Goal: Task Accomplishment & Management: Manage account settings

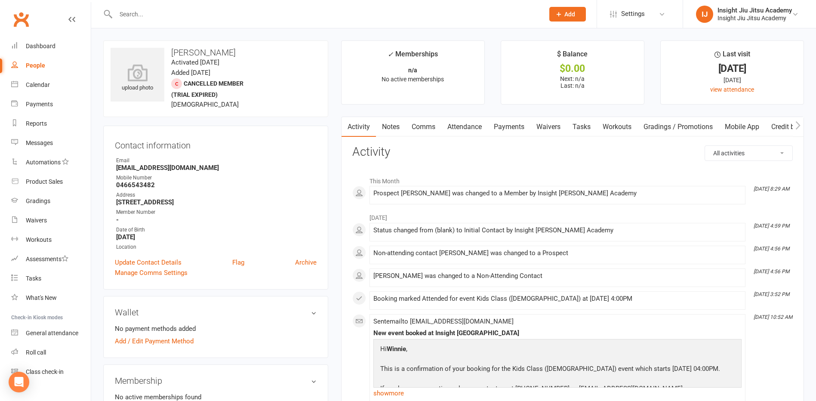
click at [43, 65] on div "People" at bounding box center [35, 65] width 19 height 7
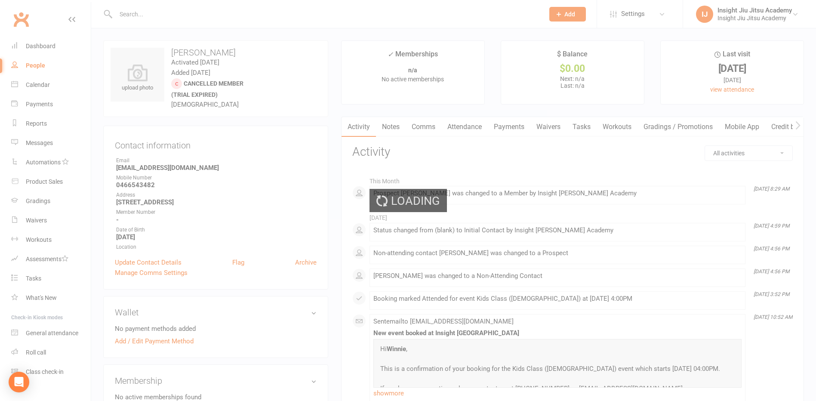
select select "100"
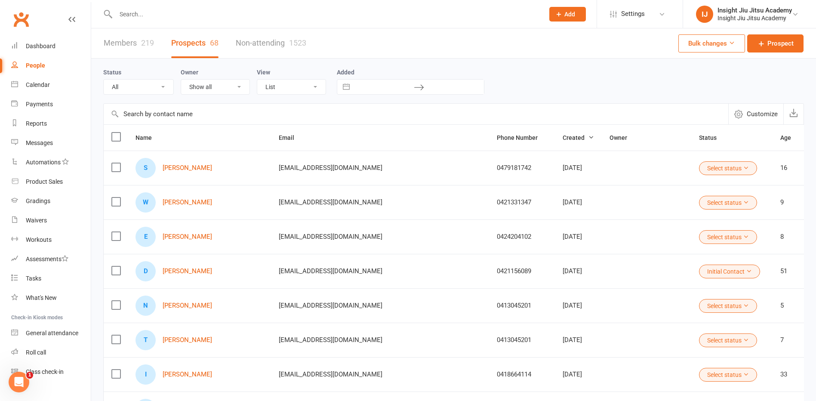
click at [138, 43] on link "Members 219" at bounding box center [129, 43] width 50 height 30
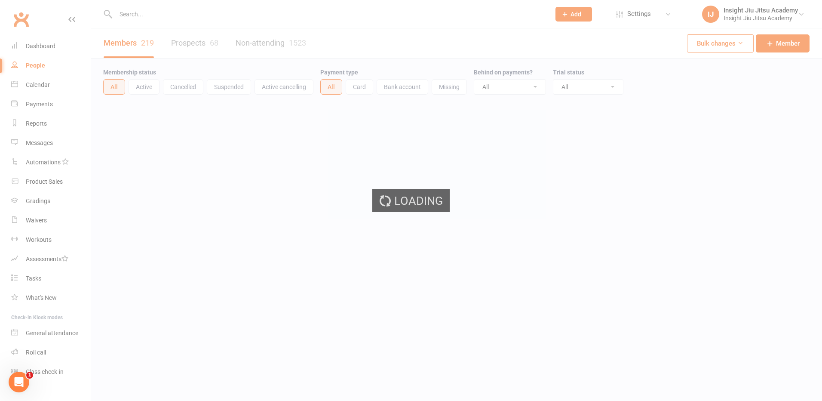
select select "100"
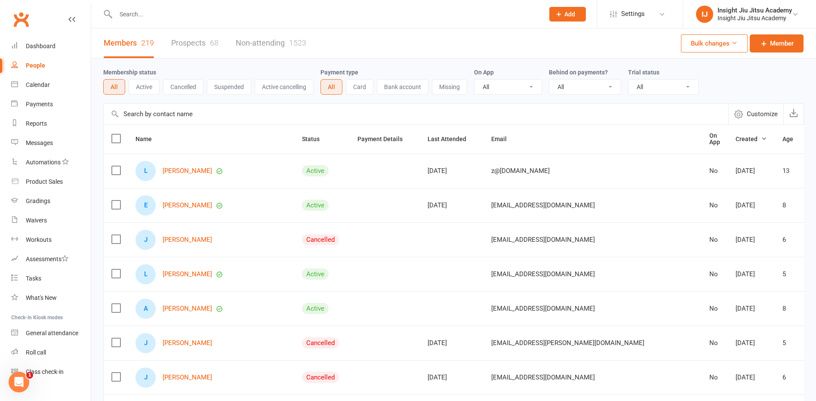
click at [137, 86] on button "Active" at bounding box center [144, 86] width 31 height 15
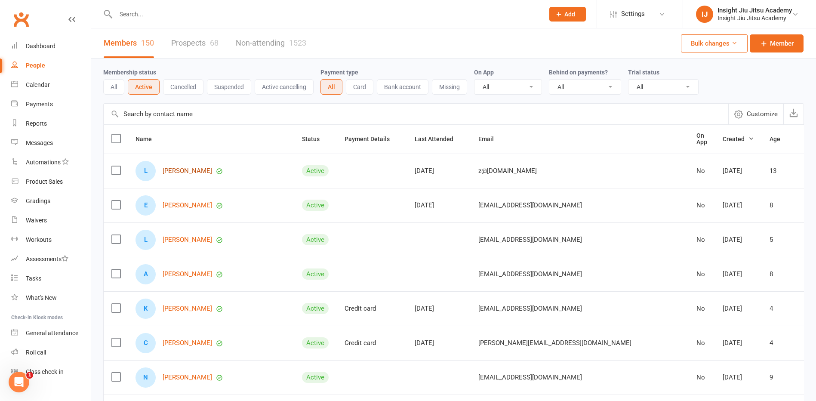
click at [172, 167] on link "[PERSON_NAME]" at bounding box center [187, 170] width 49 height 7
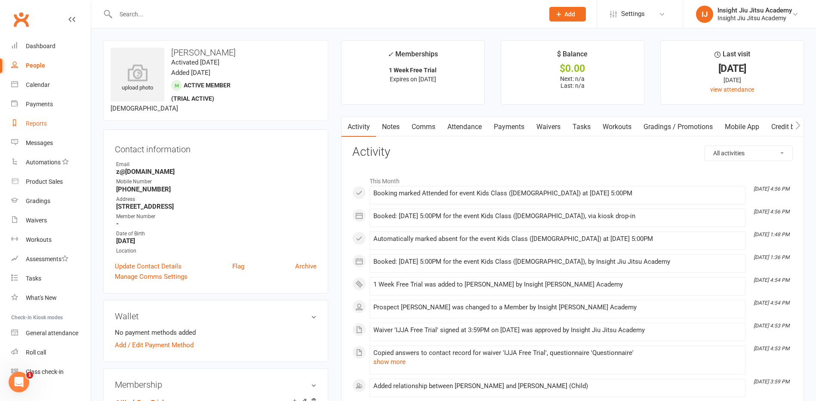
click at [35, 126] on div "Reports" at bounding box center [36, 123] width 21 height 7
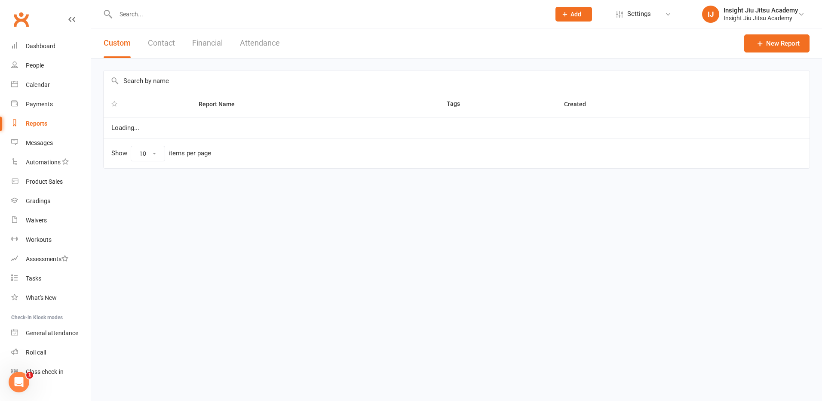
select select "25"
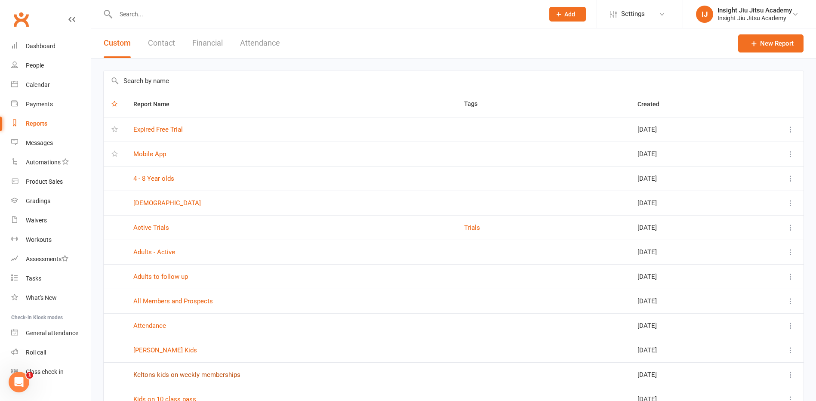
click at [202, 375] on link "Keltons kids on weekly memberships" at bounding box center [186, 375] width 107 height 8
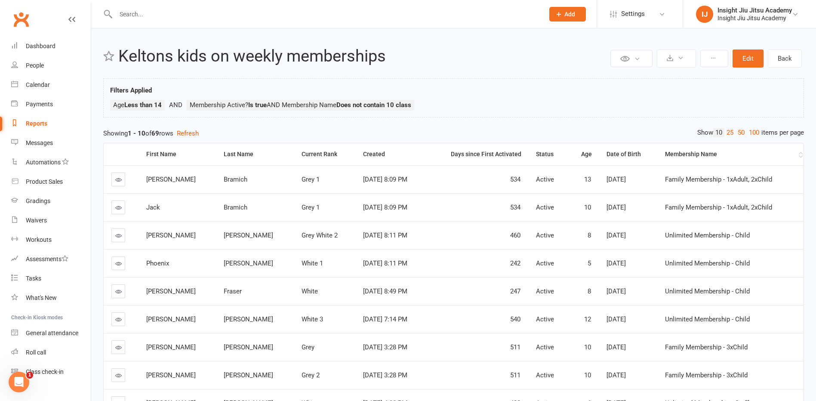
click at [685, 153] on div "Membership Name" at bounding box center [731, 154] width 132 height 6
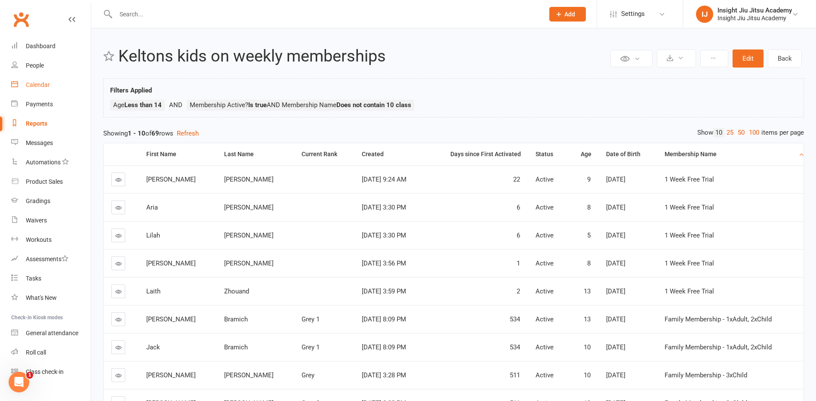
click at [29, 83] on div "Calendar" at bounding box center [38, 84] width 24 height 7
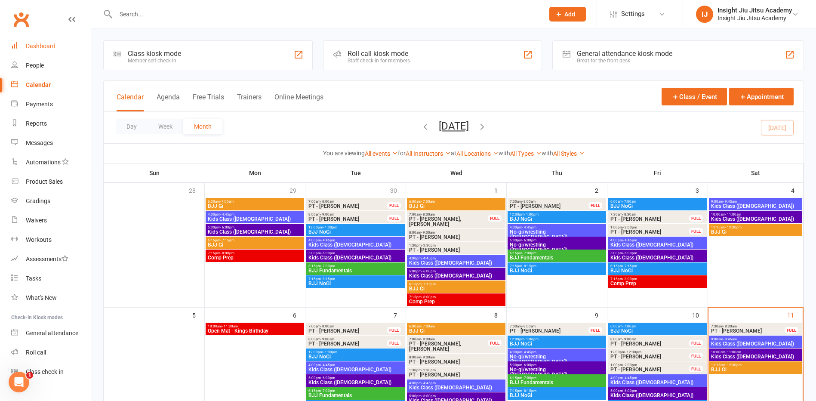
click at [34, 49] on div "Dashboard" at bounding box center [41, 46] width 30 height 7
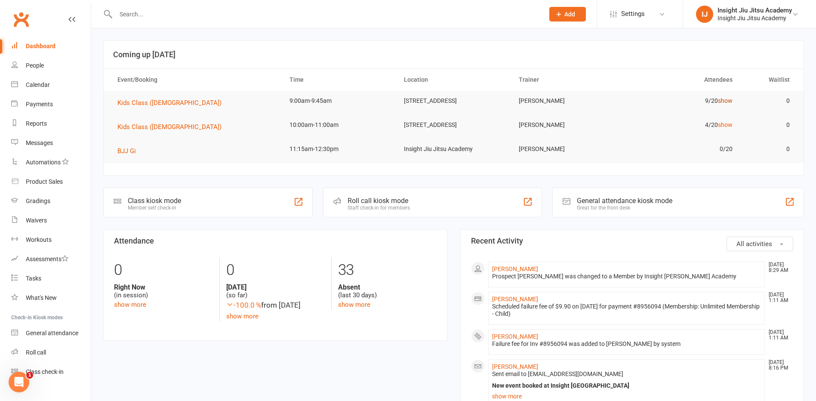
click at [722, 99] on link "show" at bounding box center [725, 100] width 15 height 7
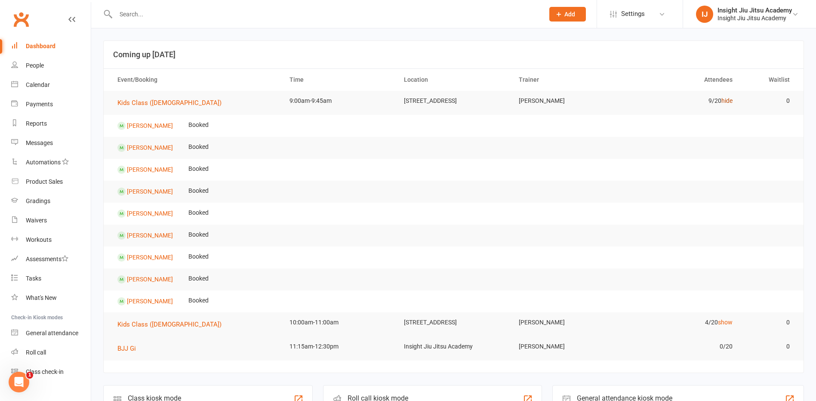
click at [722, 102] on link "hide" at bounding box center [726, 100] width 11 height 7
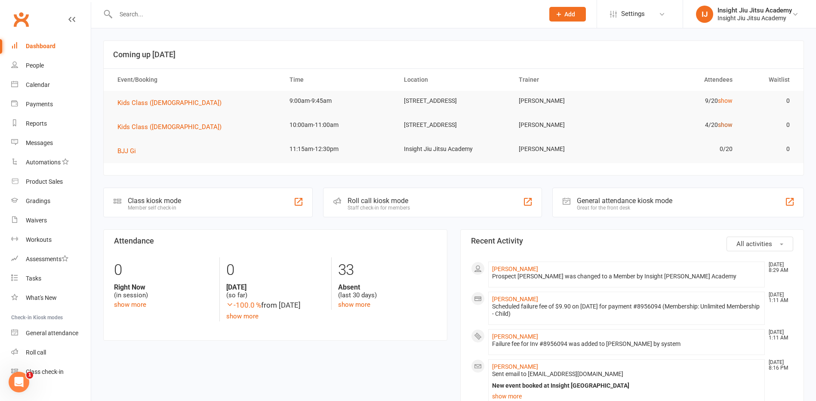
click at [726, 127] on link "show" at bounding box center [725, 124] width 15 height 7
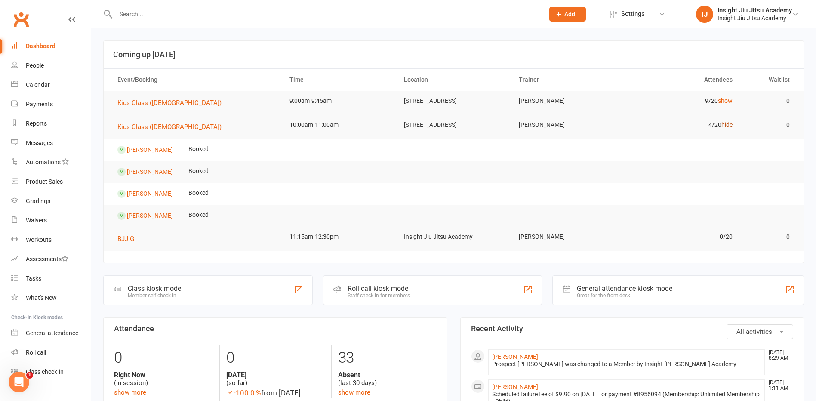
click at [725, 126] on link "hide" at bounding box center [726, 124] width 11 height 7
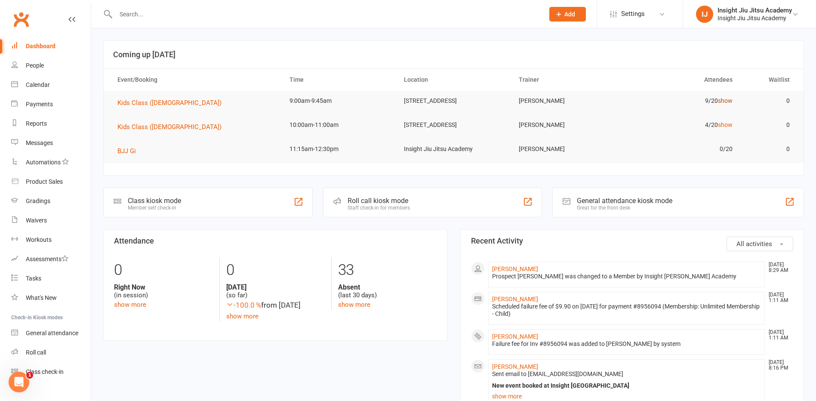
click at [728, 104] on link "show" at bounding box center [725, 100] width 15 height 7
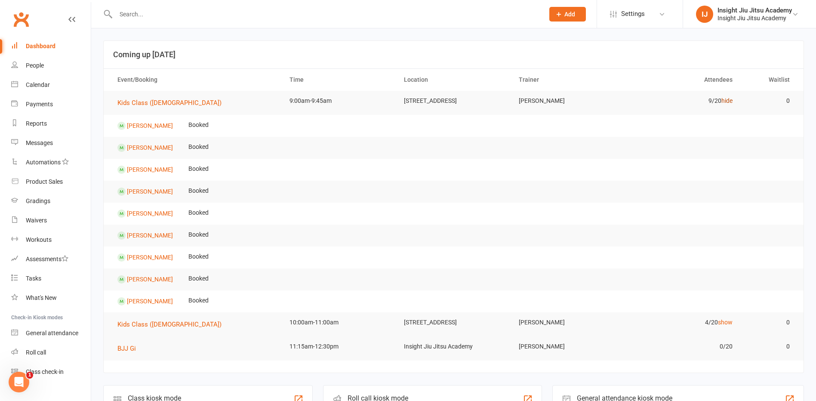
click at [728, 104] on link "hide" at bounding box center [726, 100] width 11 height 7
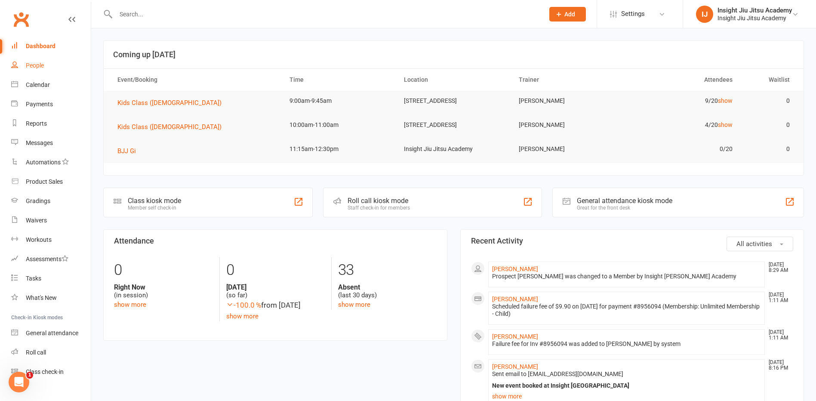
click at [29, 64] on div "People" at bounding box center [35, 65] width 18 height 7
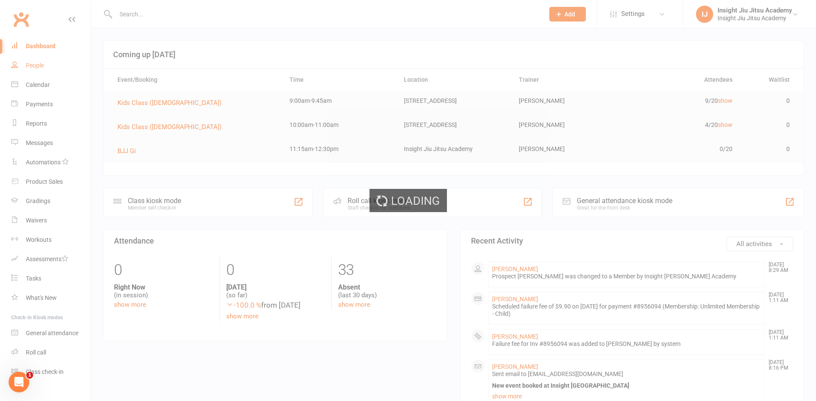
select select "100"
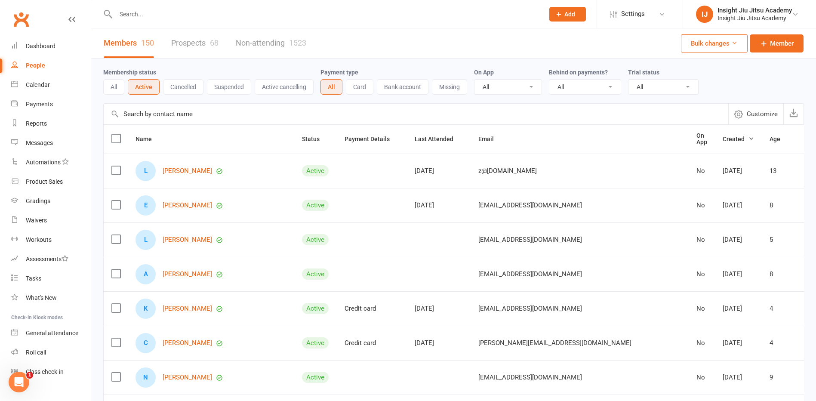
click at [174, 86] on button "Cancelled" at bounding box center [183, 86] width 40 height 15
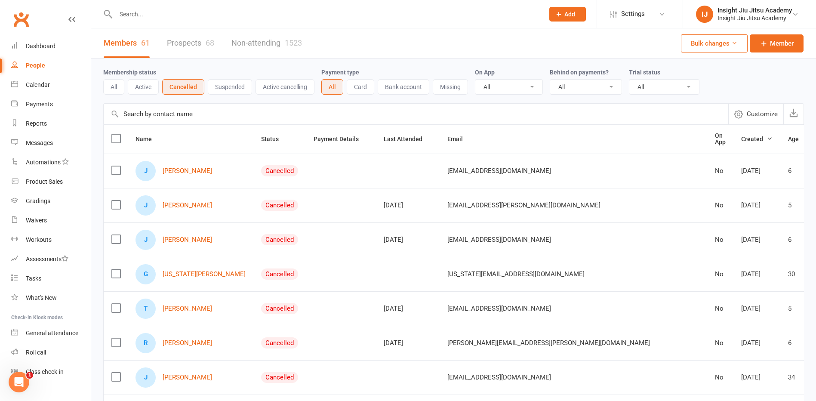
click at [155, 14] on input "text" at bounding box center [325, 14] width 425 height 12
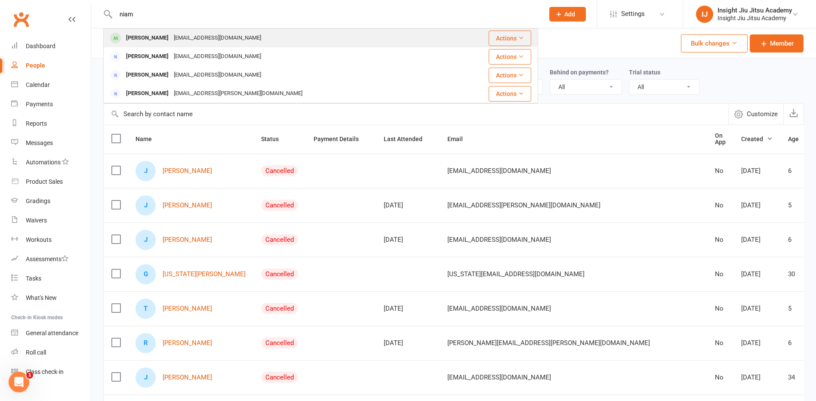
type input "niam"
click at [147, 42] on div "[PERSON_NAME]" at bounding box center [147, 38] width 48 height 12
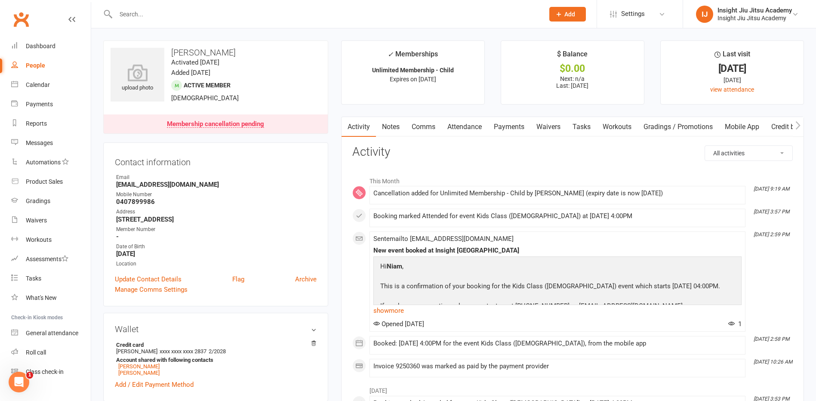
click at [37, 65] on div "People" at bounding box center [35, 65] width 19 height 7
select select "100"
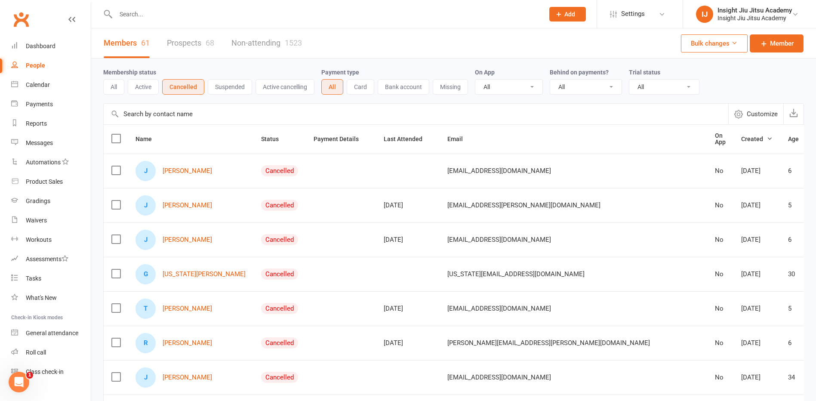
click at [126, 14] on input "text" at bounding box center [325, 14] width 425 height 12
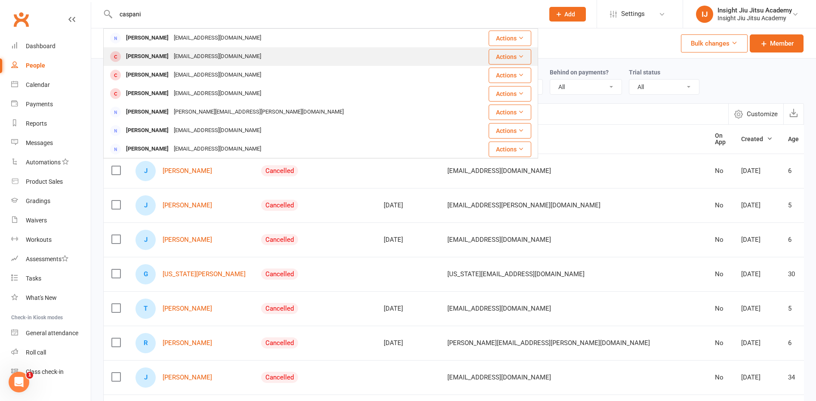
type input "caspani"
click at [147, 57] on div "[PERSON_NAME]" at bounding box center [147, 56] width 48 height 12
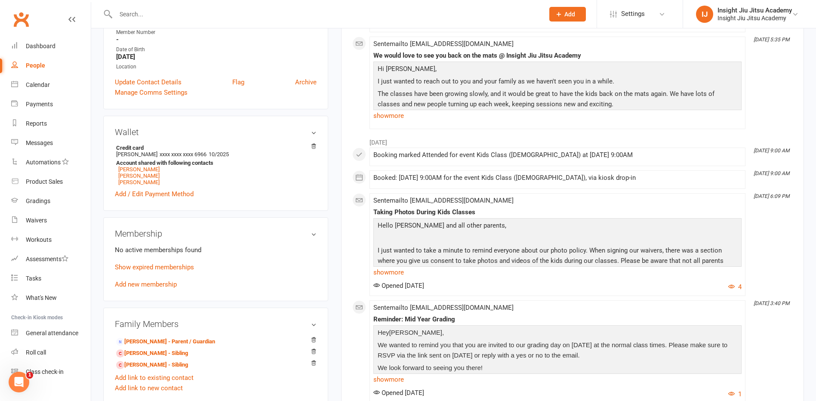
scroll to position [215, 0]
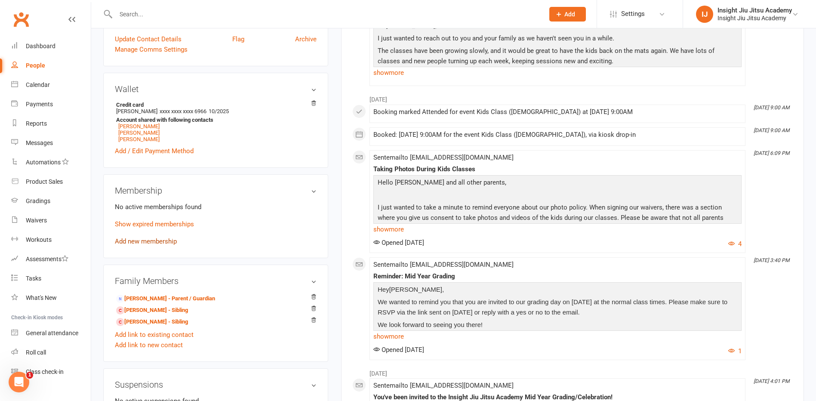
click at [166, 242] on link "Add new membership" at bounding box center [146, 241] width 62 height 8
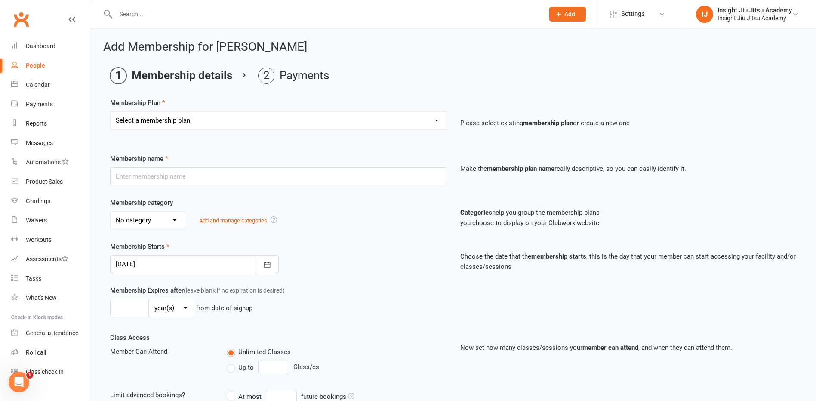
click at [212, 121] on select "Select a membership plan Create new Membership Plan 1 Month Free Trial Unlimite…" at bounding box center [278, 120] width 336 height 17
select select "18"
click at [110, 112] on select "Select a membership plan Create new Membership Plan 1 Month Free Trial Unlimite…" at bounding box center [278, 120] width 336 height 17
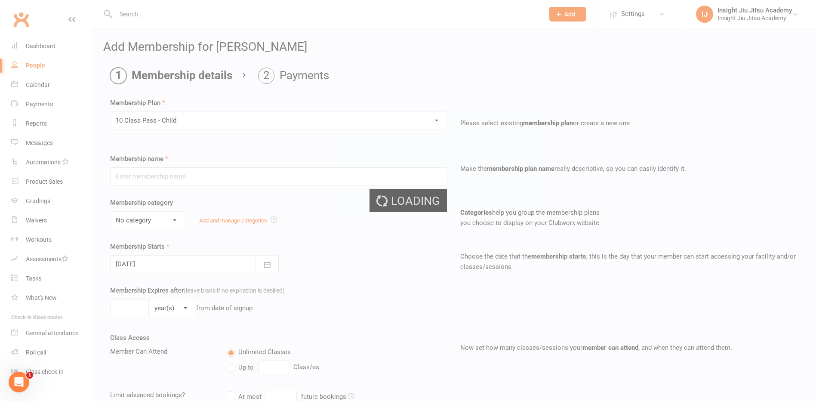
type input "10 Class Pass - Child"
select select "1"
type input "6"
select select "2"
type input "10"
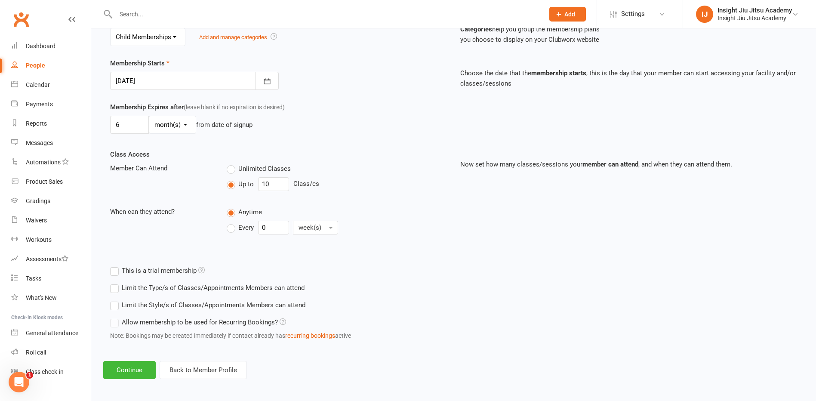
scroll to position [186, 0]
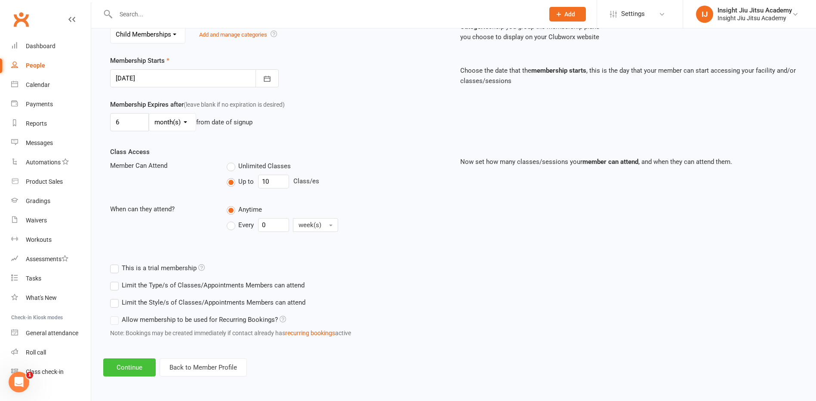
click at [119, 367] on button "Continue" at bounding box center [129, 367] width 52 height 18
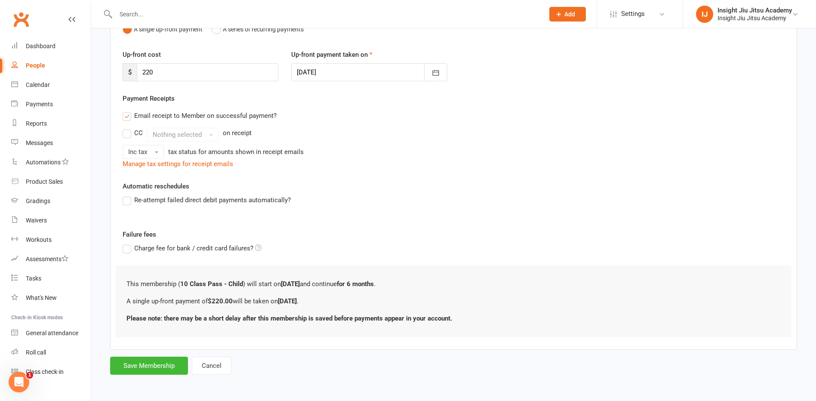
scroll to position [0, 0]
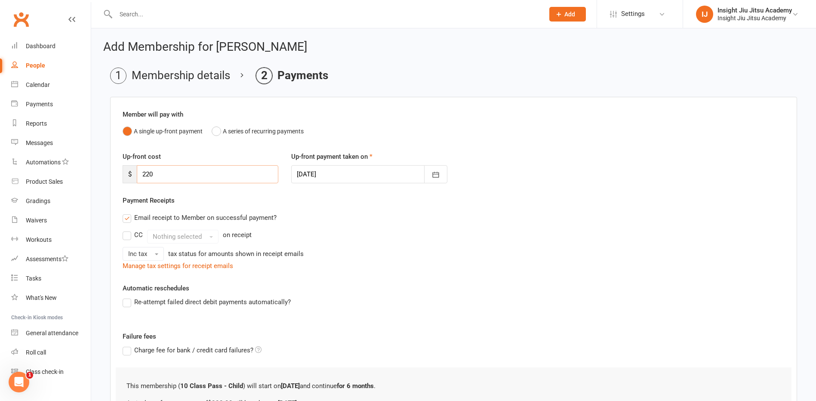
click at [150, 173] on input "220" at bounding box center [207, 174] width 141 height 18
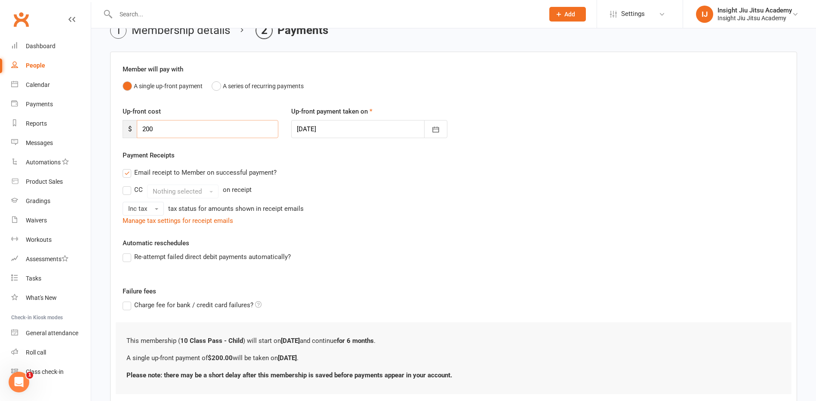
scroll to position [102, 0]
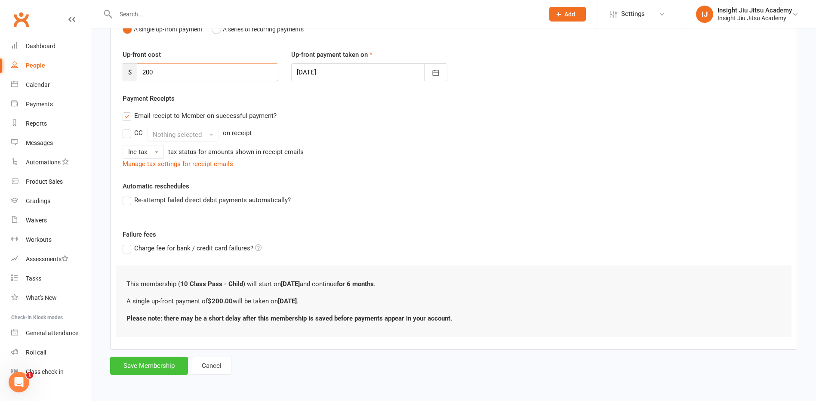
type input "200"
click at [137, 365] on button "Save Membership" at bounding box center [149, 365] width 78 height 18
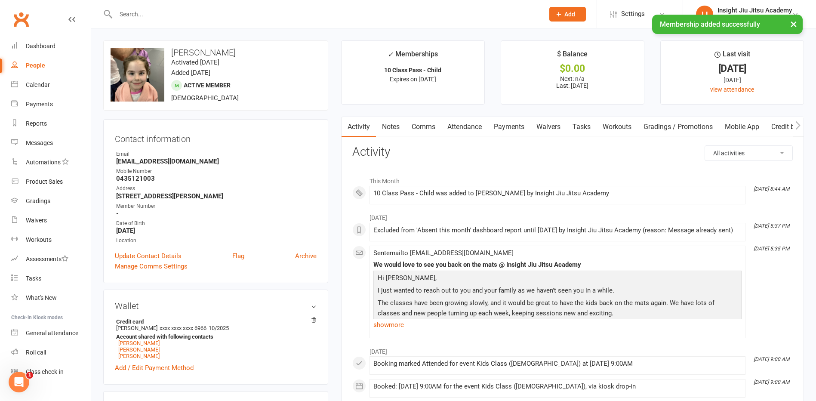
click at [133, 13] on input "text" at bounding box center [325, 14] width 425 height 12
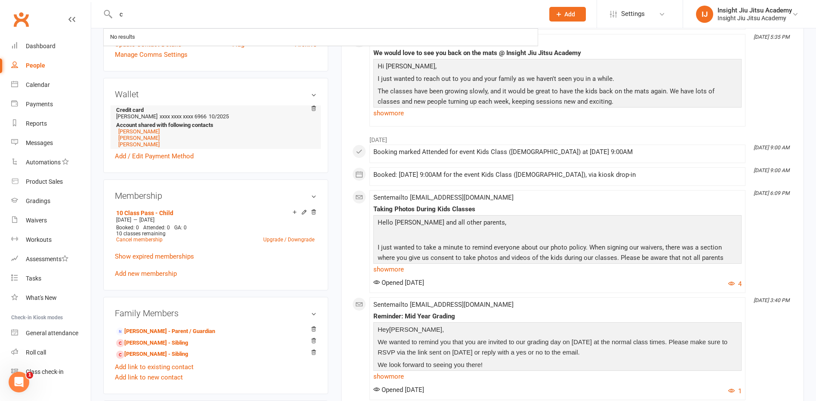
scroll to position [301, 0]
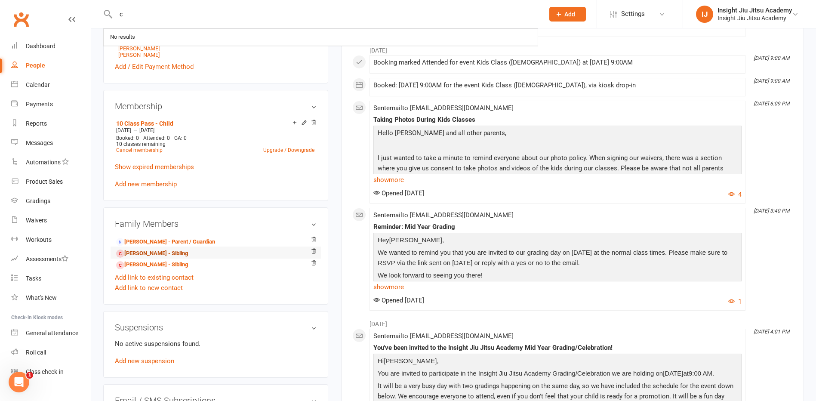
type input "c"
click at [140, 252] on link "[PERSON_NAME] - Sibling" at bounding box center [152, 253] width 72 height 9
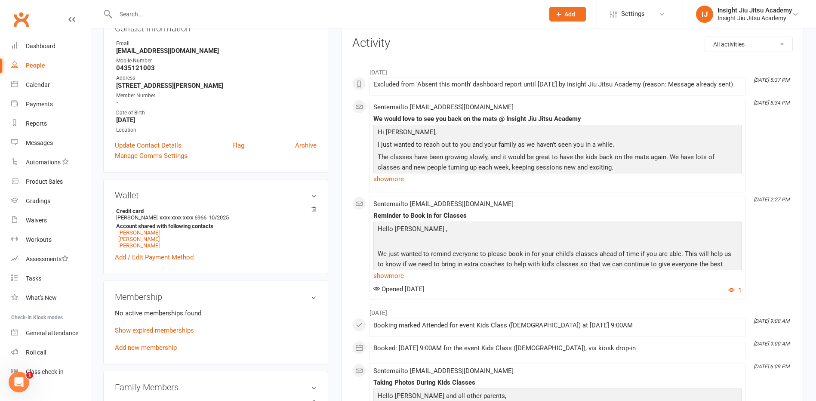
scroll to position [129, 0]
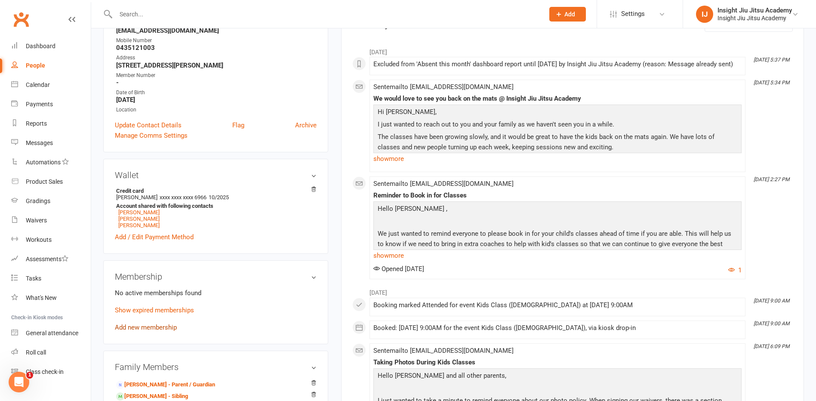
click at [139, 328] on link "Add new membership" at bounding box center [146, 327] width 62 height 8
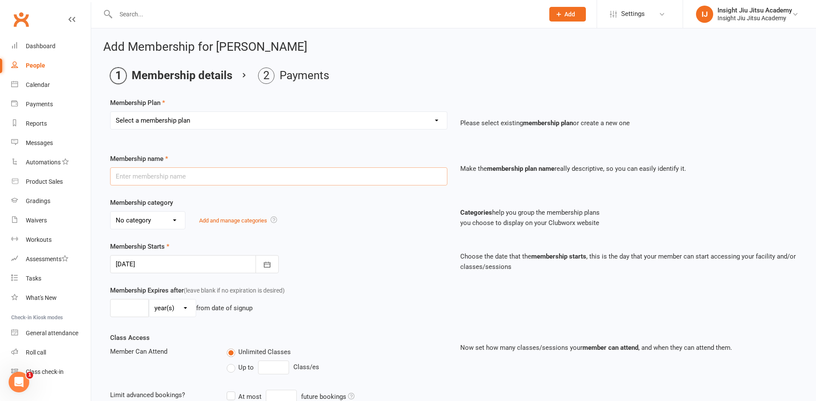
click at [170, 179] on input "text" at bounding box center [278, 176] width 337 height 18
click at [163, 115] on select "Select a membership plan Create new Membership Plan 1 Month Free Trial Unlimite…" at bounding box center [278, 120] width 336 height 17
select select "18"
click at [110, 112] on select "Select a membership plan Create new Membership Plan 1 Month Free Trial Unlimite…" at bounding box center [278, 120] width 336 height 17
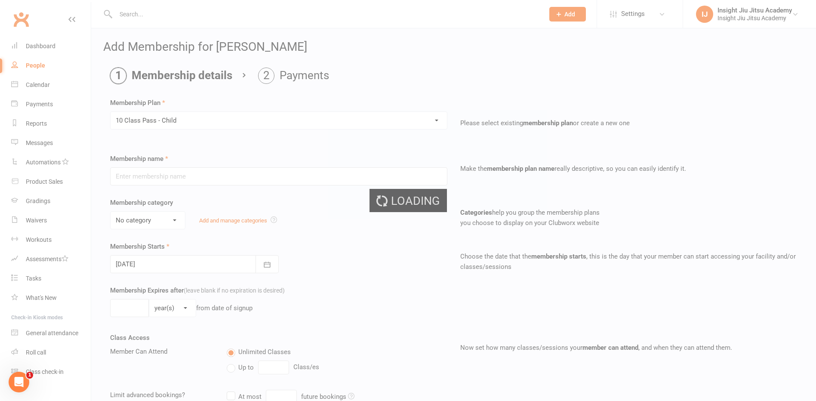
type input "10 Class Pass - Child"
select select "1"
type input "6"
select select "2"
type input "10"
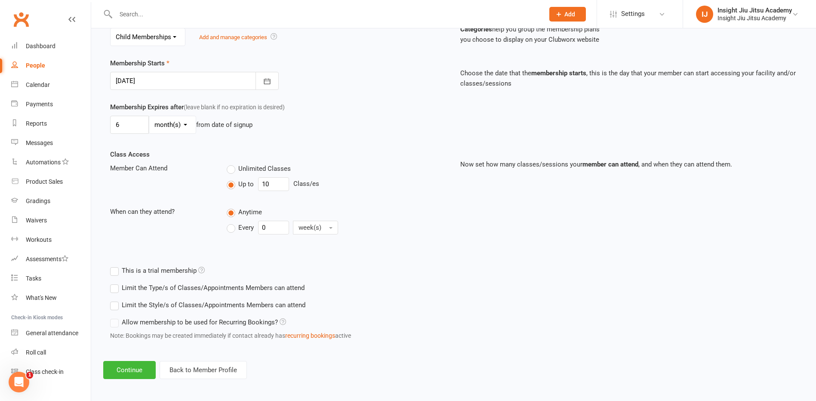
scroll to position [186, 0]
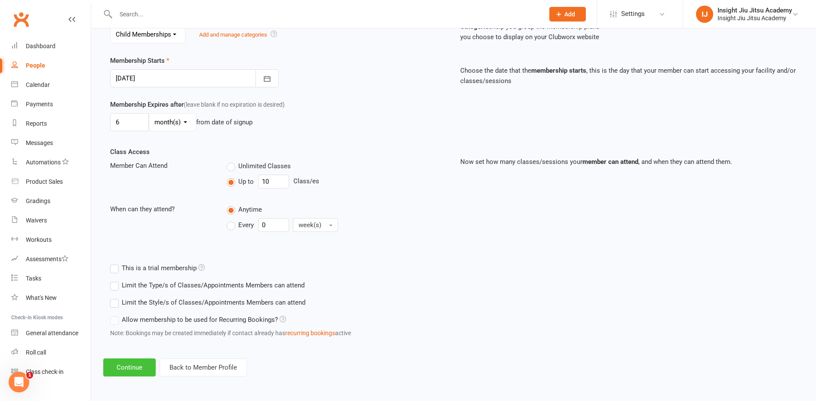
click at [135, 372] on button "Continue" at bounding box center [129, 367] width 52 height 18
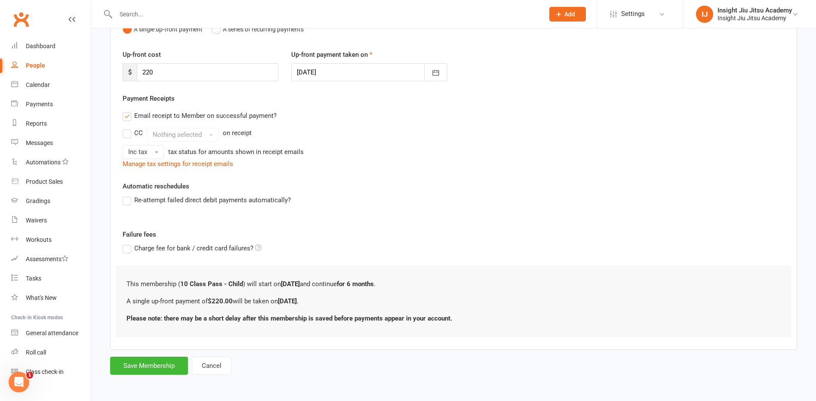
scroll to position [0, 0]
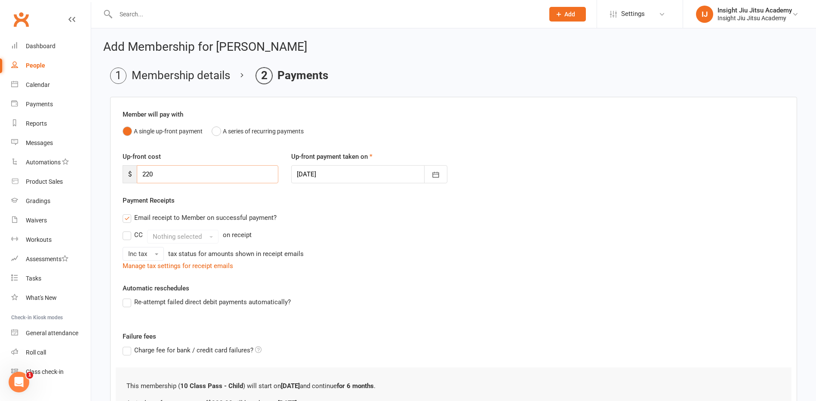
click at [150, 174] on input "220" at bounding box center [207, 174] width 141 height 18
type input "200"
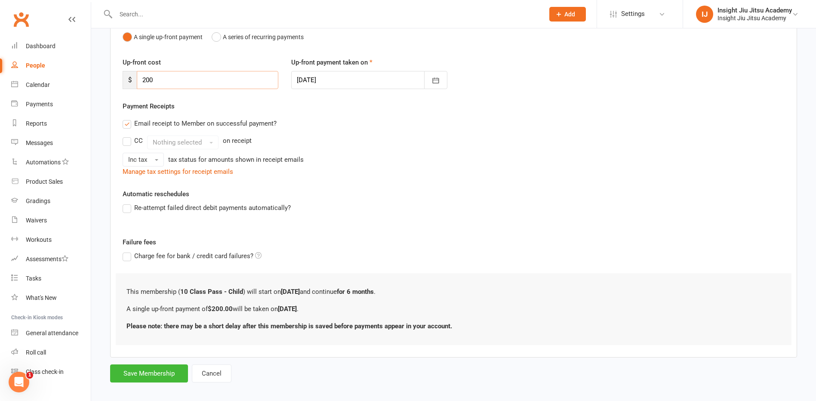
scroll to position [102, 0]
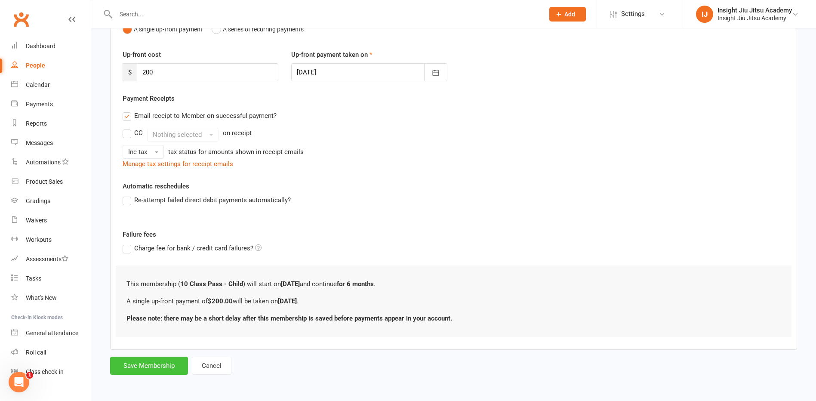
click at [160, 365] on button "Save Membership" at bounding box center [149, 365] width 78 height 18
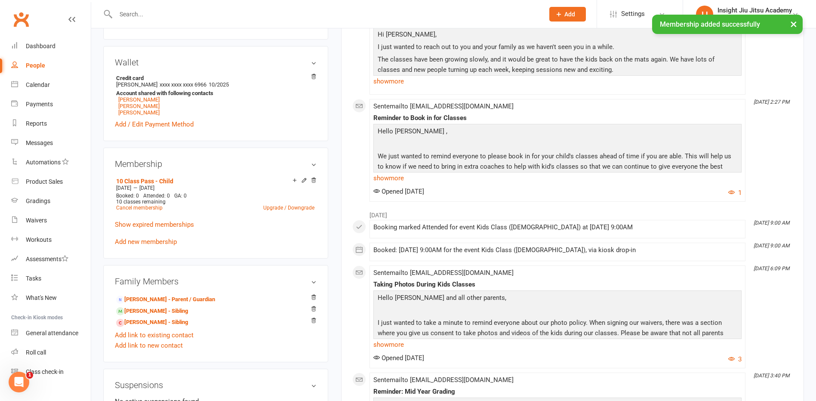
scroll to position [258, 0]
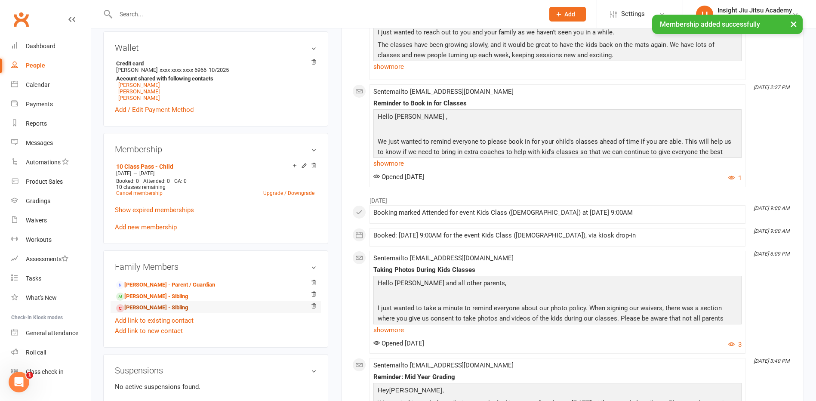
click at [130, 306] on link "[PERSON_NAME] - Sibling" at bounding box center [152, 307] width 72 height 9
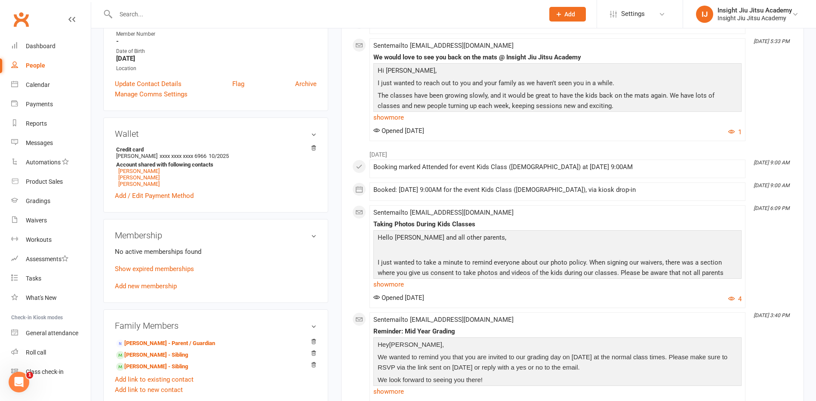
scroll to position [172, 0]
click at [137, 286] on link "Add new membership" at bounding box center [146, 284] width 62 height 8
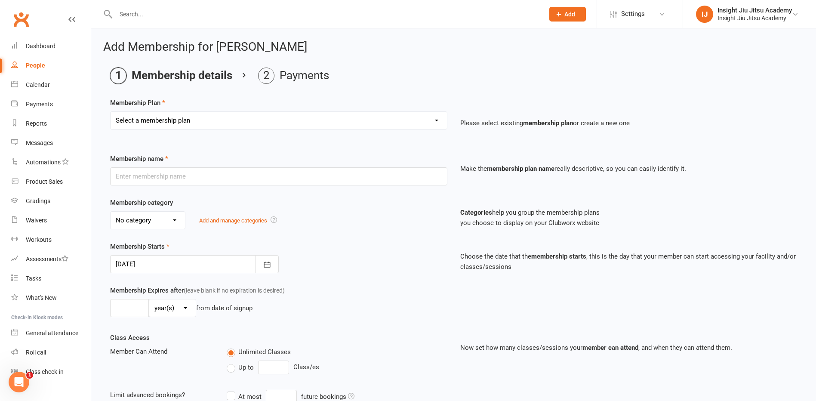
click at [199, 123] on select "Select a membership plan Create new Membership Plan 1 Month Free Trial Unlimite…" at bounding box center [278, 120] width 336 height 17
select select "18"
click at [110, 112] on select "Select a membership plan Create new Membership Plan 1 Month Free Trial Unlimite…" at bounding box center [278, 120] width 336 height 17
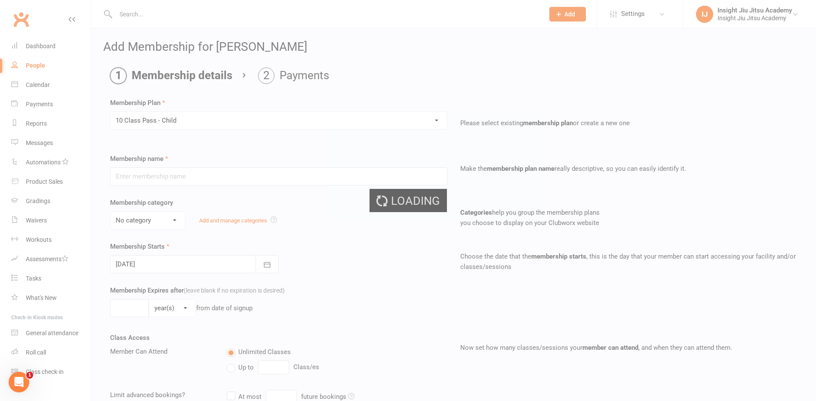
type input "10 Class Pass - Child"
select select "1"
type input "6"
select select "2"
type input "10"
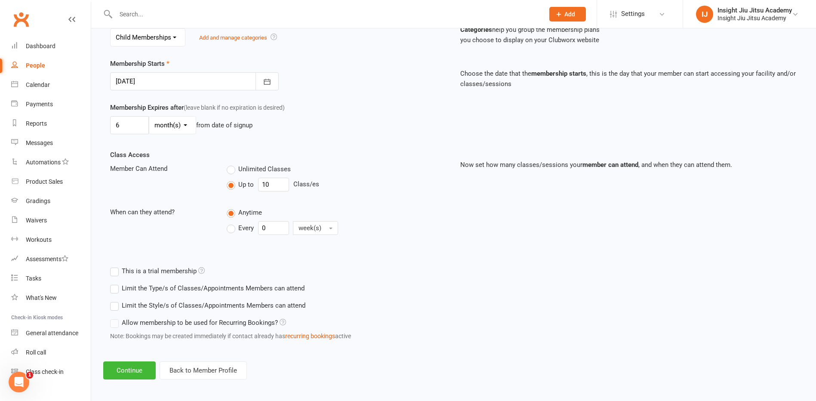
scroll to position [186, 0]
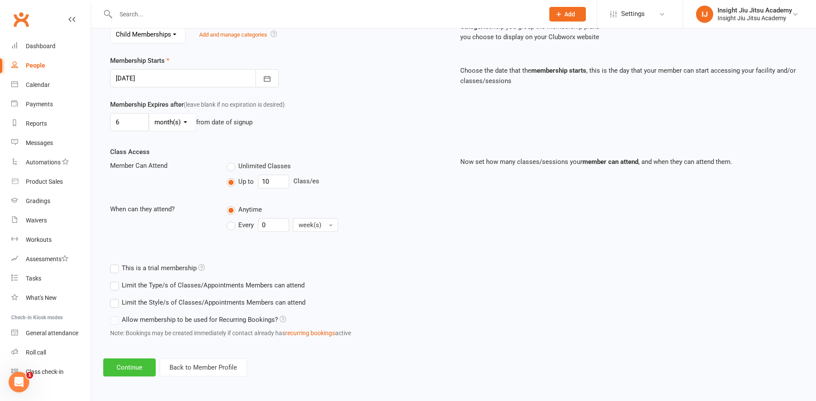
click at [145, 362] on button "Continue" at bounding box center [129, 367] width 52 height 18
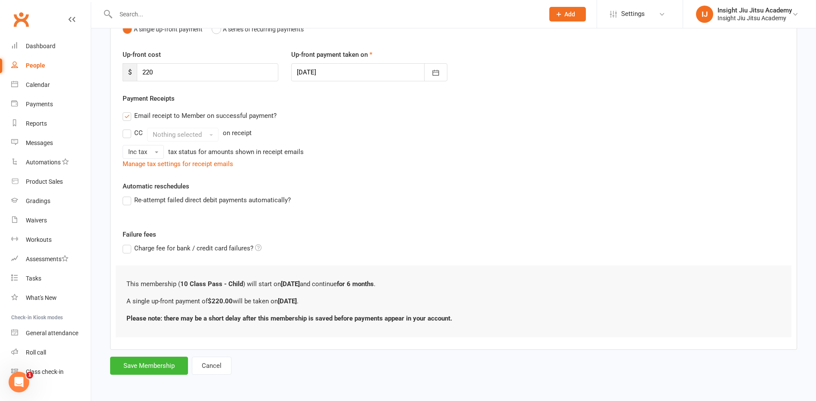
scroll to position [0, 0]
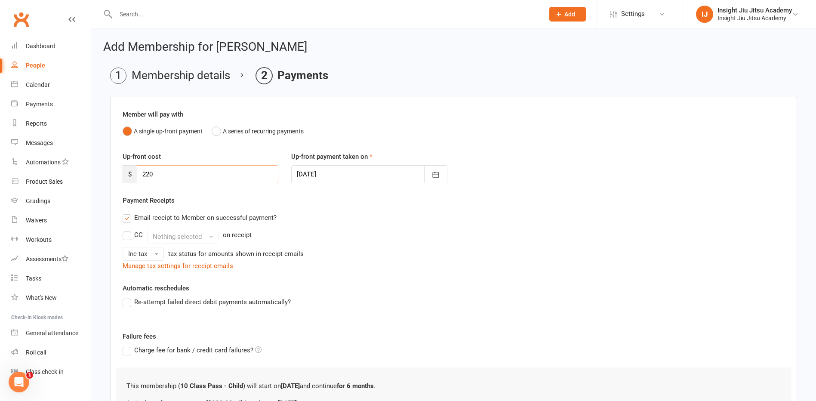
click at [150, 173] on input "220" at bounding box center [207, 174] width 141 height 18
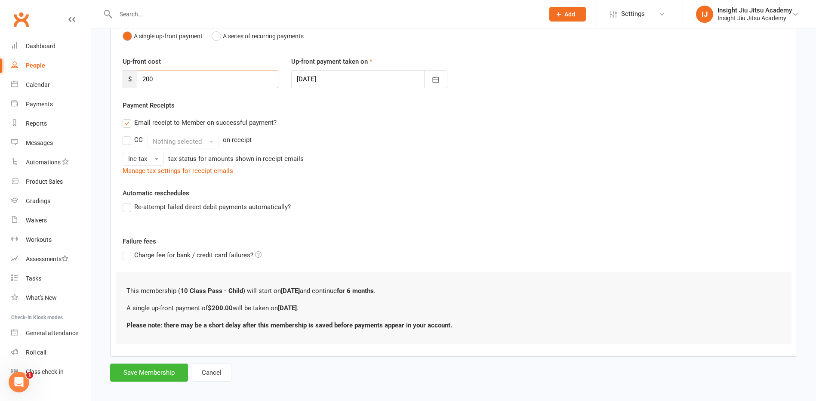
scroll to position [102, 0]
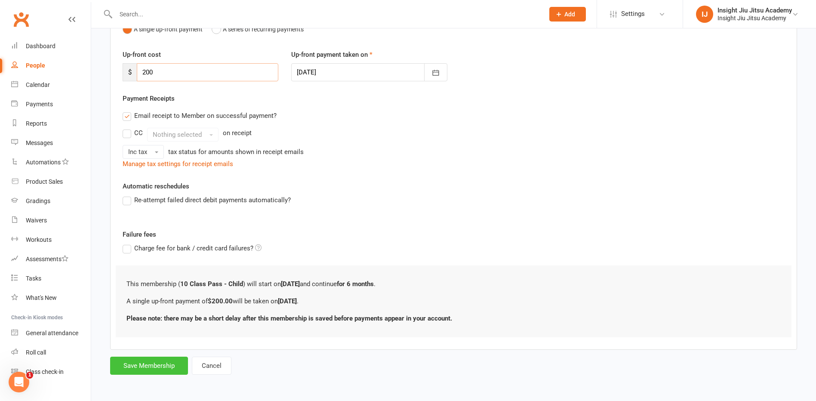
type input "200"
click at [143, 369] on button "Save Membership" at bounding box center [149, 365] width 78 height 18
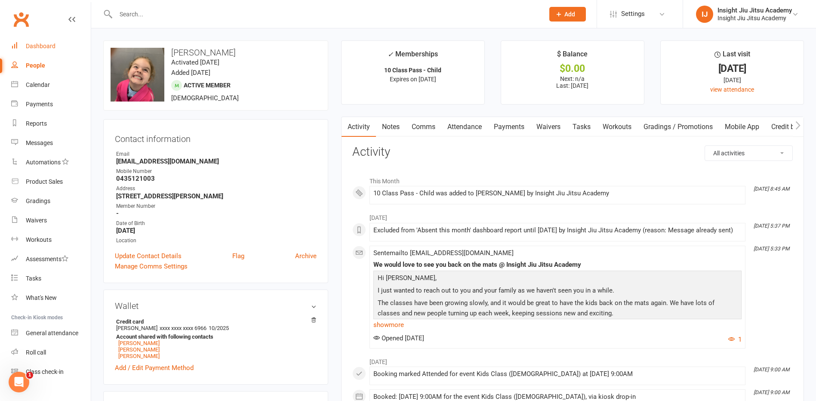
click at [28, 42] on link "Dashboard" at bounding box center [51, 46] width 80 height 19
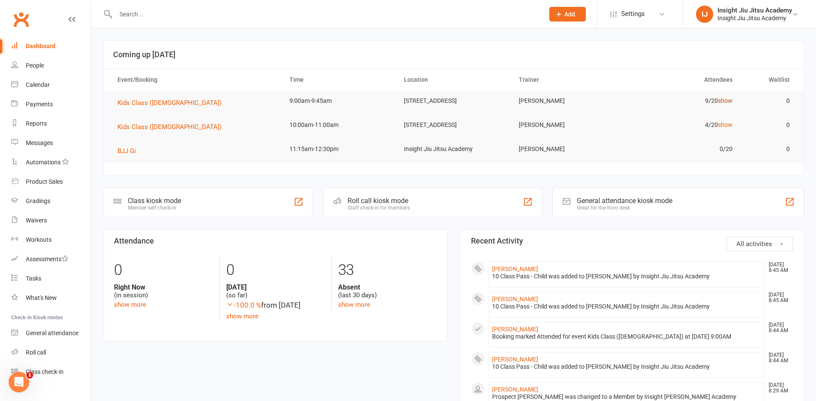
click at [727, 100] on link "show" at bounding box center [725, 100] width 15 height 7
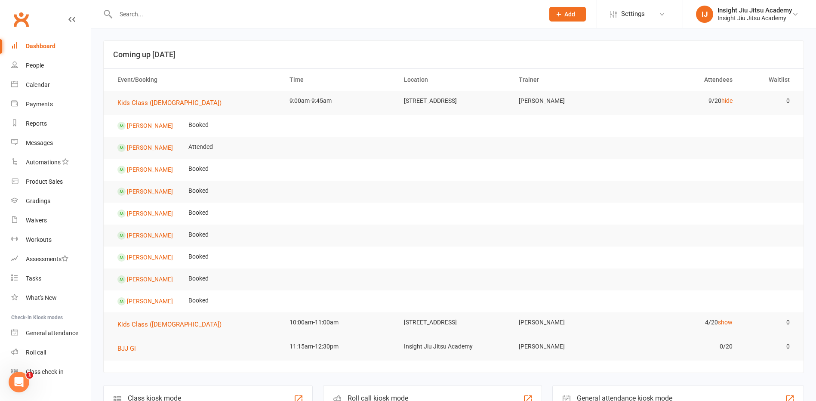
click at [141, 15] on input "text" at bounding box center [325, 14] width 425 height 12
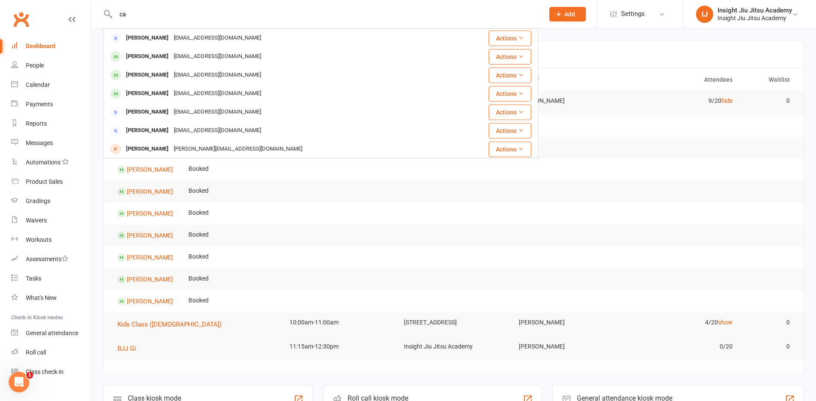
type input "c"
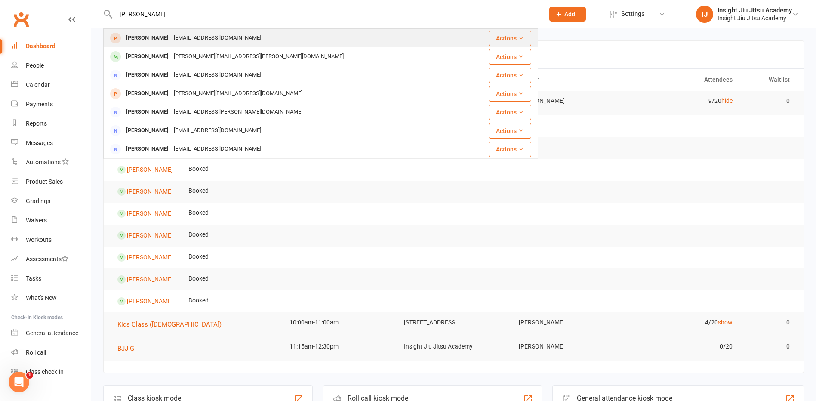
type input "[PERSON_NAME]"
click at [148, 38] on div "[PERSON_NAME]" at bounding box center [147, 38] width 48 height 12
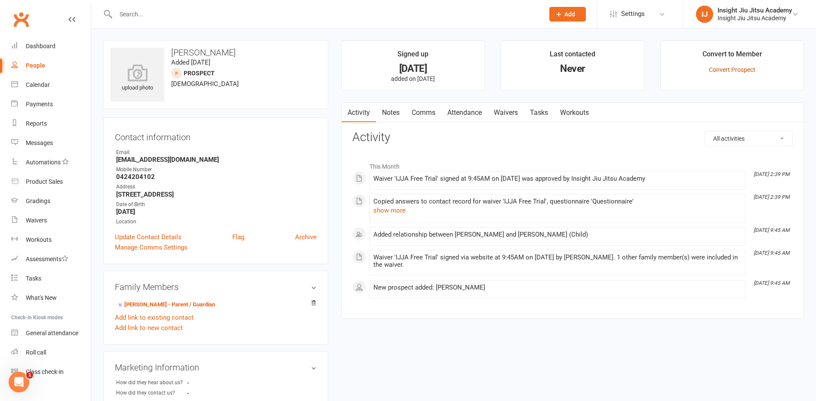
click at [739, 67] on link "Convert Prospect" at bounding box center [732, 69] width 46 height 7
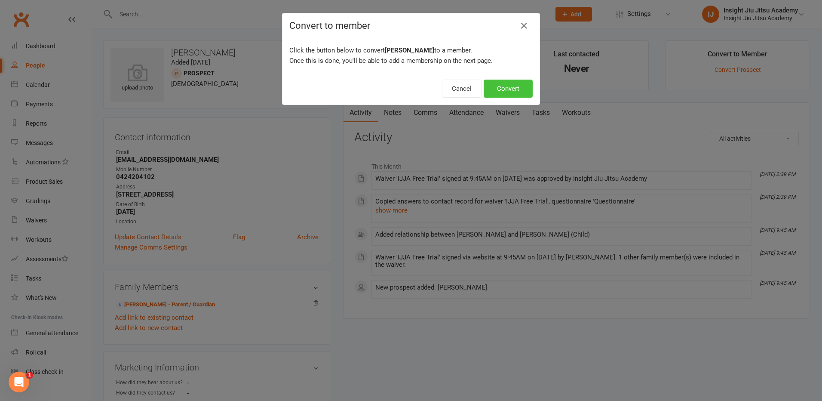
click at [509, 86] on button "Convert" at bounding box center [508, 89] width 49 height 18
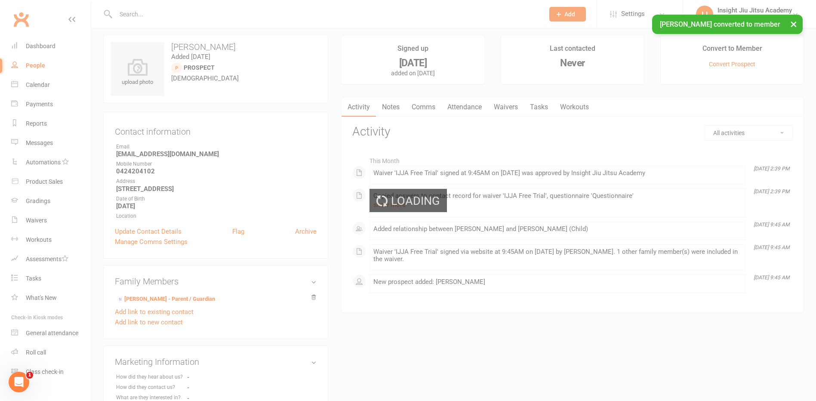
scroll to position [43, 0]
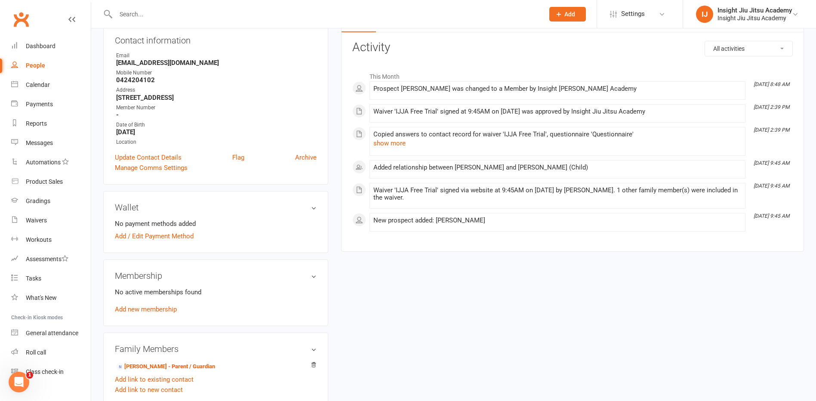
scroll to position [129, 0]
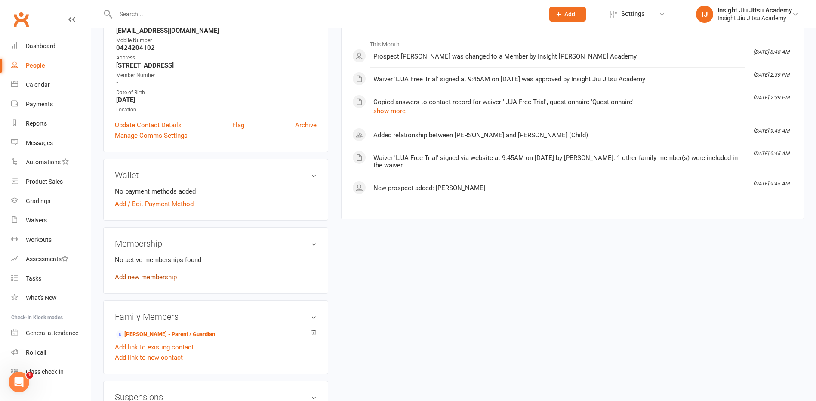
click at [124, 279] on link "Add new membership" at bounding box center [146, 277] width 62 height 8
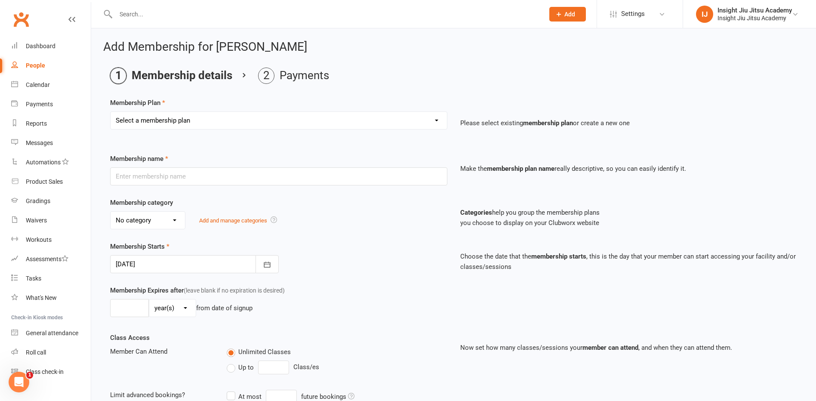
click at [266, 117] on select "Select a membership plan Create new Membership Plan 1 Month Free Trial Unlimite…" at bounding box center [278, 120] width 336 height 17
select select "24"
click at [110, 112] on select "Select a membership plan Create new Membership Plan 1 Month Free Trial Unlimite…" at bounding box center [278, 120] width 336 height 17
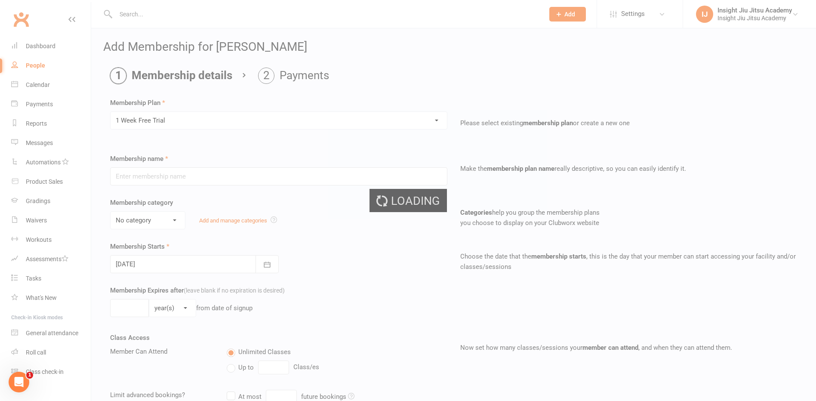
type input "1 Week Free Trial"
type input "8"
select select "0"
type input "1"
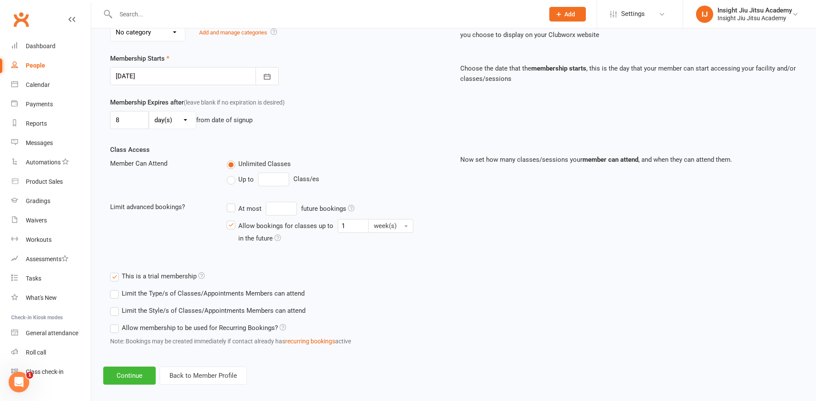
scroll to position [196, 0]
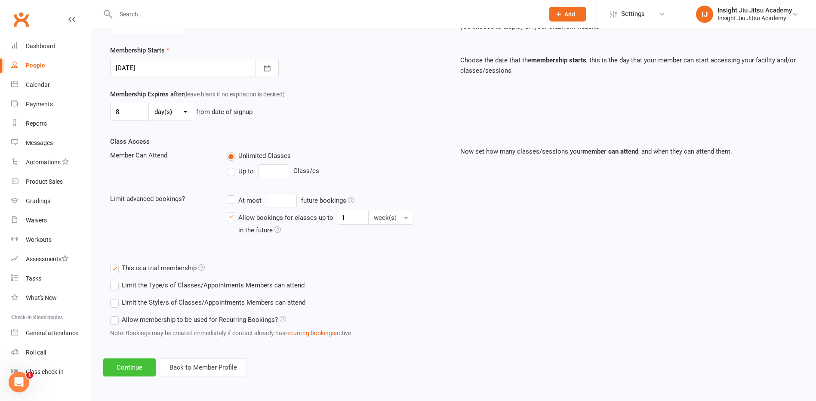
click at [126, 370] on button "Continue" at bounding box center [129, 367] width 52 height 18
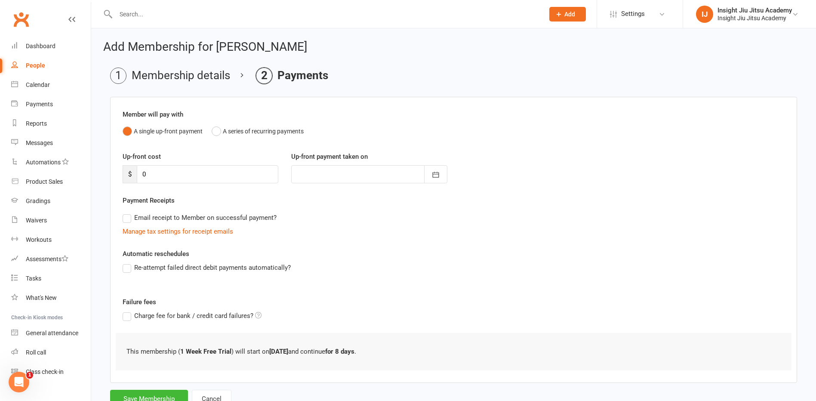
scroll to position [33, 0]
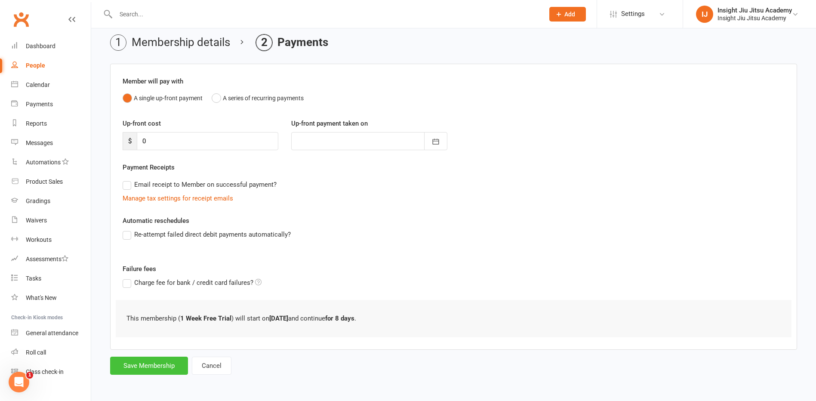
click at [135, 366] on button "Save Membership" at bounding box center [149, 365] width 78 height 18
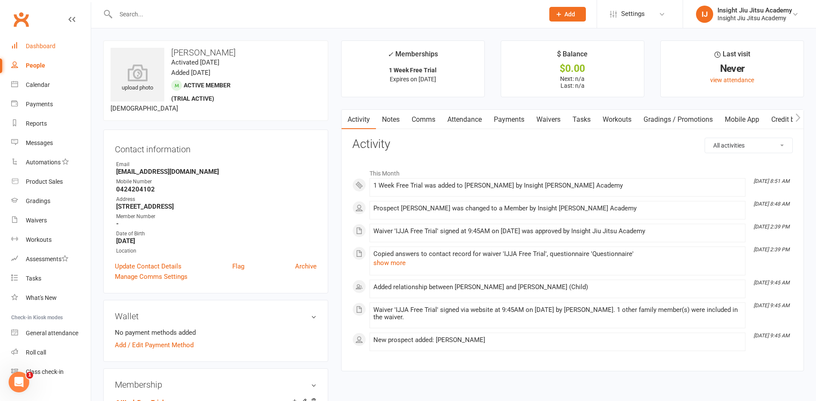
click at [38, 47] on div "Dashboard" at bounding box center [41, 46] width 30 height 7
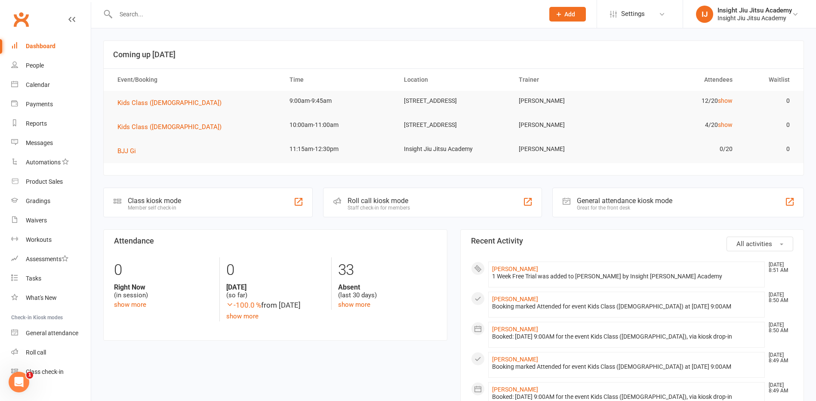
click at [133, 14] on input "text" at bounding box center [325, 14] width 425 height 12
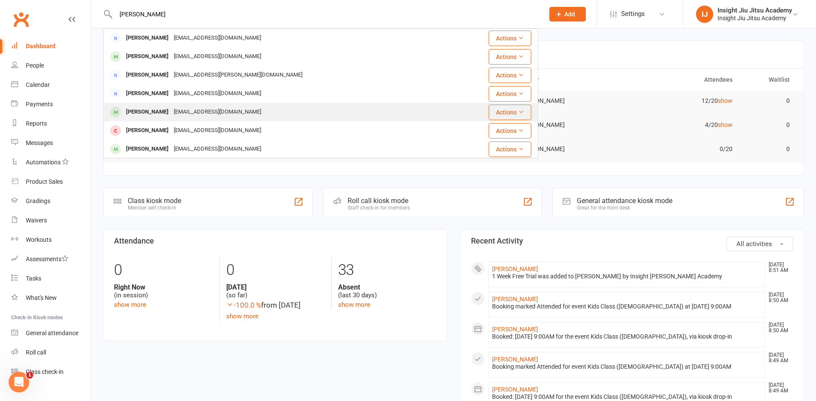
type input "[PERSON_NAME]"
click at [142, 117] on div "[PERSON_NAME]" at bounding box center [147, 112] width 48 height 12
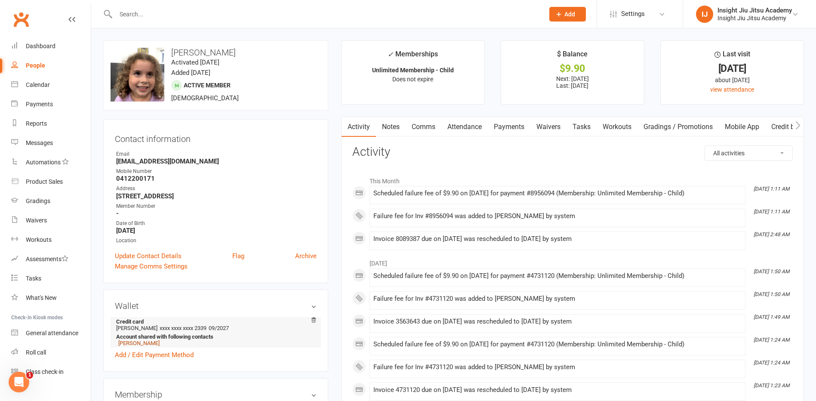
click at [143, 344] on link "[PERSON_NAME]" at bounding box center [138, 343] width 41 height 6
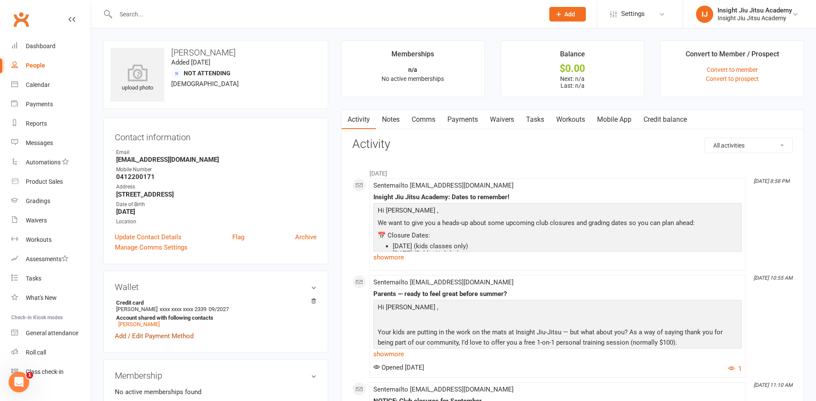
click at [174, 337] on link "Add / Edit Payment Method" at bounding box center [154, 336] width 79 height 10
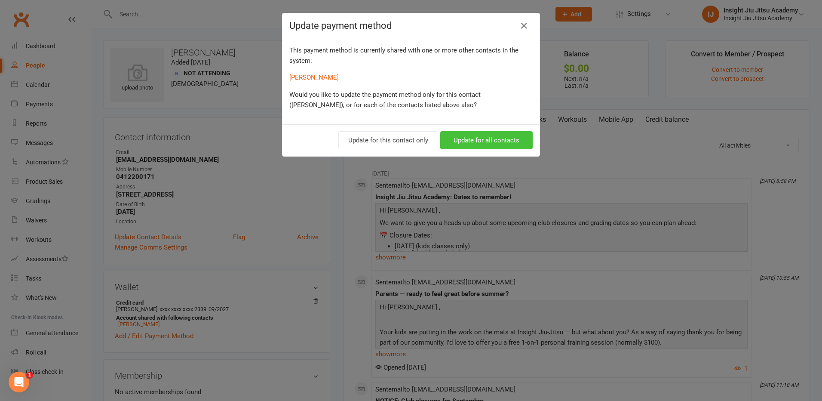
click at [481, 141] on button "Update for all contacts" at bounding box center [486, 140] width 92 height 18
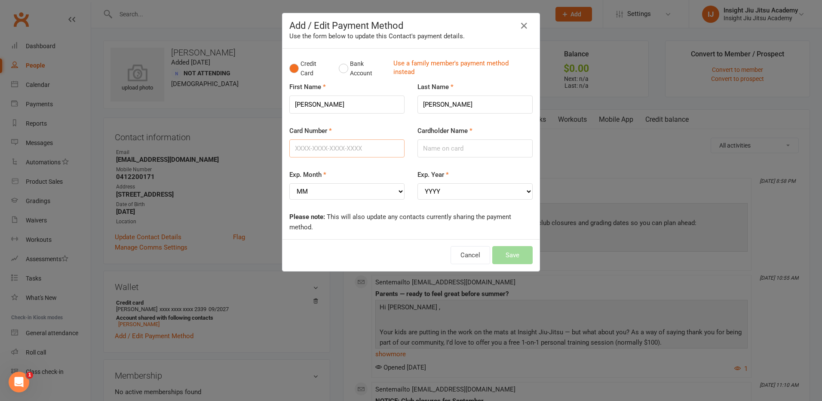
click at [337, 149] on input "Card Number" at bounding box center [346, 148] width 115 height 18
type input "[CREDIT_CARD_NUMBER]"
click at [344, 195] on select "MM 01 02 03 04 05 06 07 08 09 10 11 12" at bounding box center [346, 191] width 115 height 16
select select "09"
click at [289, 183] on select "MM 01 02 03 04 05 06 07 08 09 10 11 12" at bounding box center [346, 191] width 115 height 16
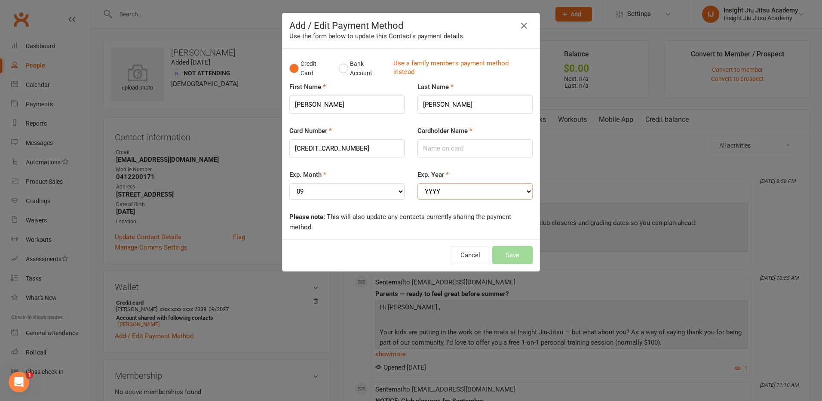
click at [439, 186] on select "YYYY 2025 2026 2027 2028 2029 2030 2031 2032 2033 2034" at bounding box center [474, 191] width 115 height 16
select select "2030"
click at [417, 183] on select "YYYY 2025 2026 2027 2028 2029 2030 2031 2032 2033 2034" at bounding box center [474, 191] width 115 height 16
click at [439, 153] on input "Cardholder Name" at bounding box center [474, 148] width 115 height 18
type input "[PERSON_NAME]"
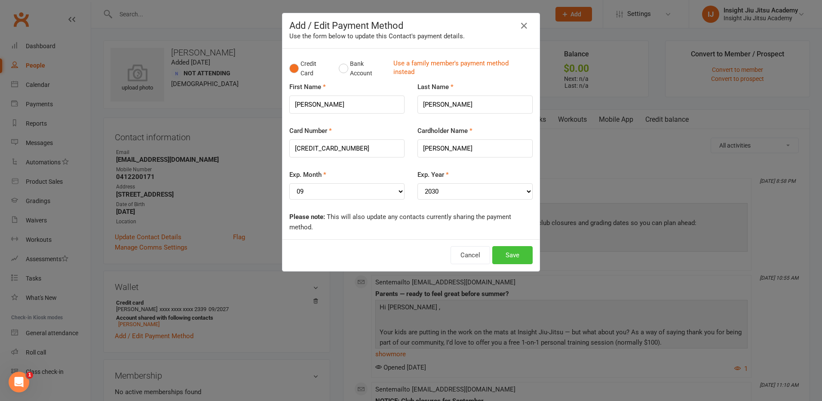
click at [510, 256] on button "Save" at bounding box center [512, 255] width 40 height 18
